Goal: Task Accomplishment & Management: Use online tool/utility

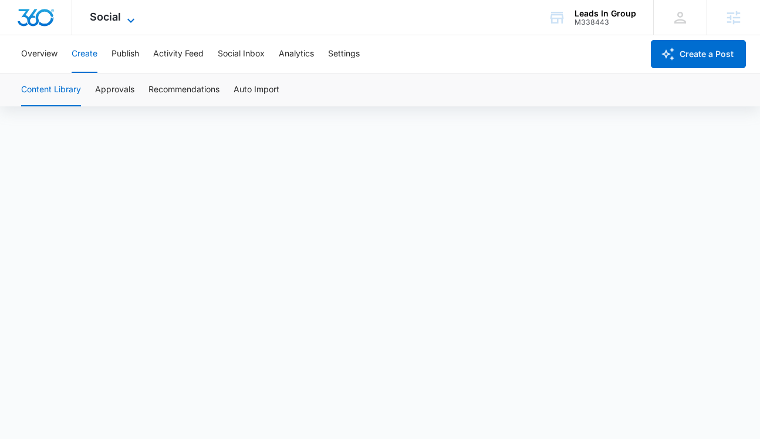
click at [104, 18] on span "Social" at bounding box center [105, 17] width 31 height 12
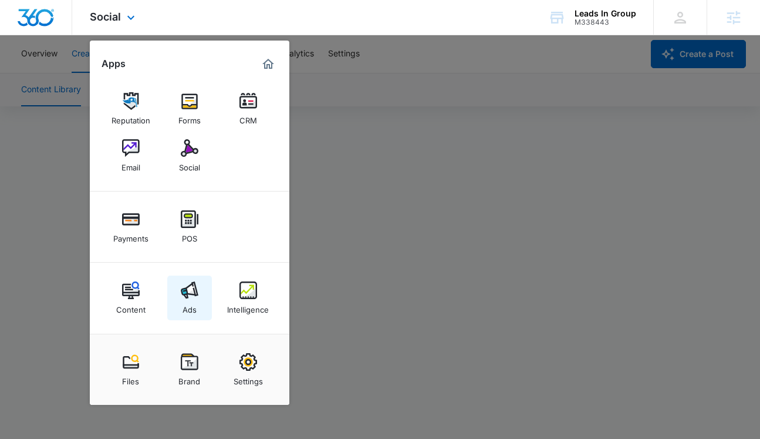
click at [181, 308] on link "Ads" at bounding box center [189, 297] width 45 height 45
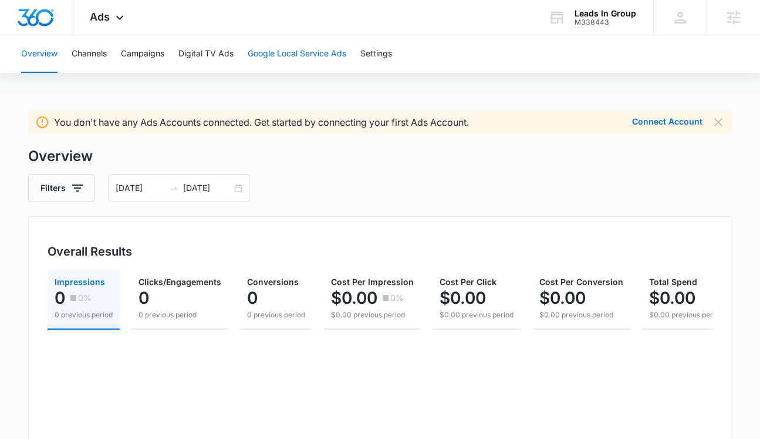
click at [317, 57] on button "Google Local Service Ads" at bounding box center [297, 54] width 99 height 38
